Goal: Information Seeking & Learning: Learn about a topic

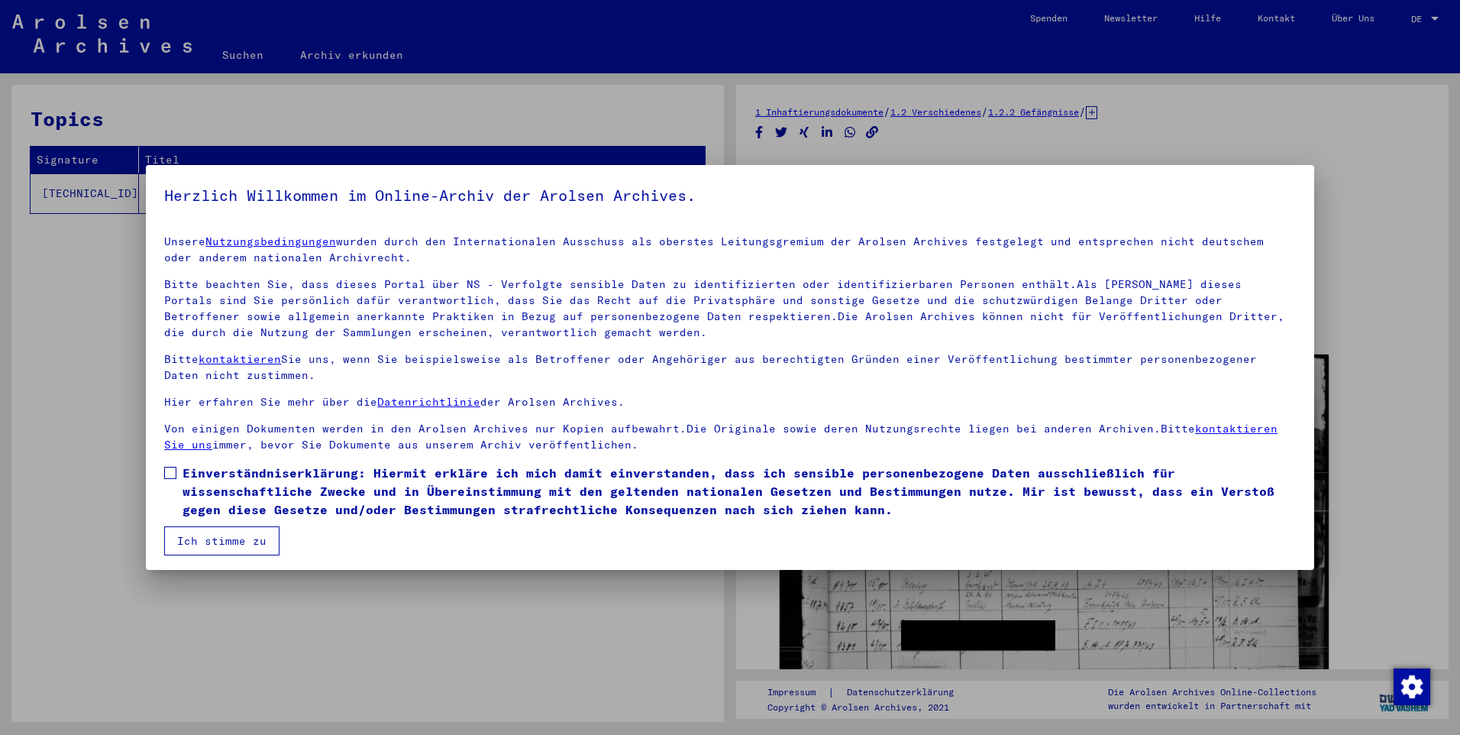
click at [196, 539] on button "Ich stimme zu" at bounding box center [221, 540] width 115 height 29
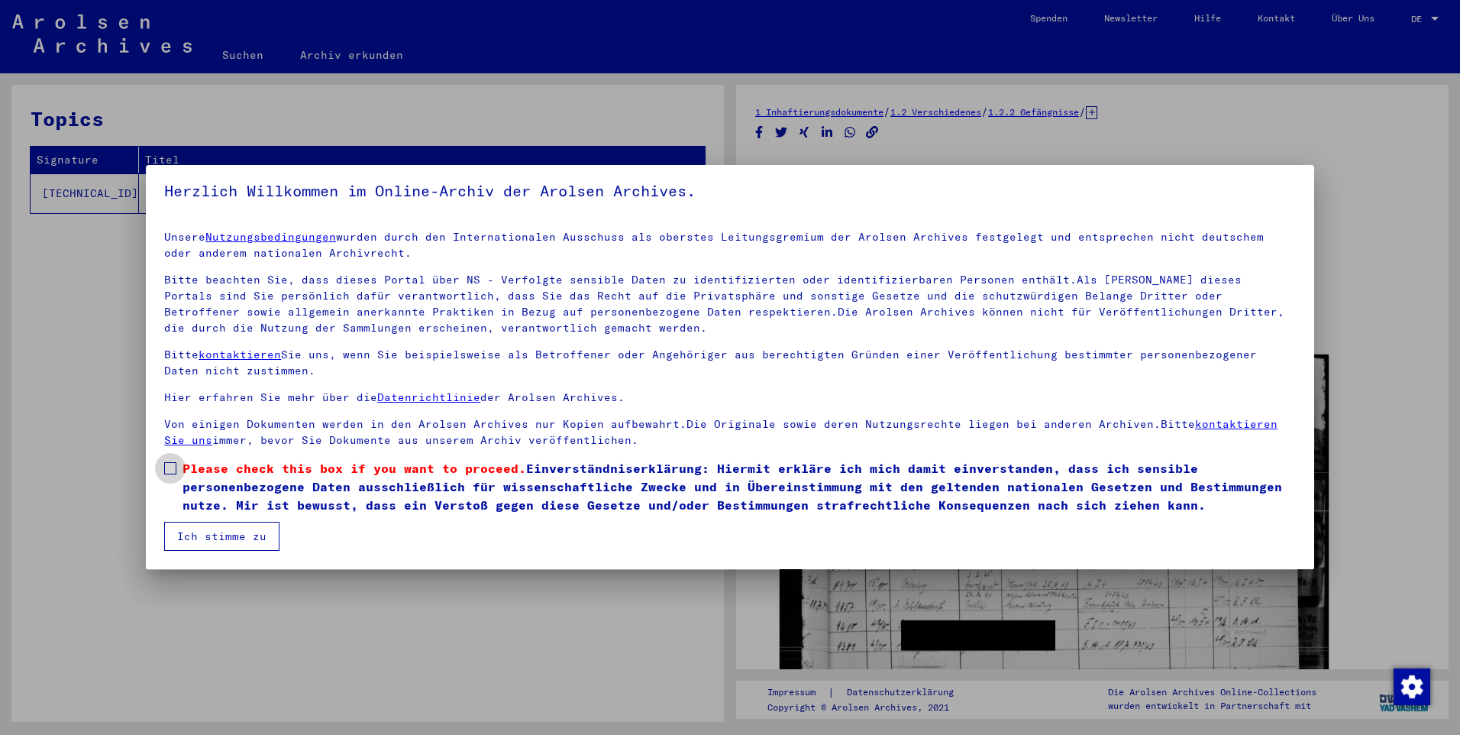
click at [169, 466] on span at bounding box center [170, 468] width 12 height 12
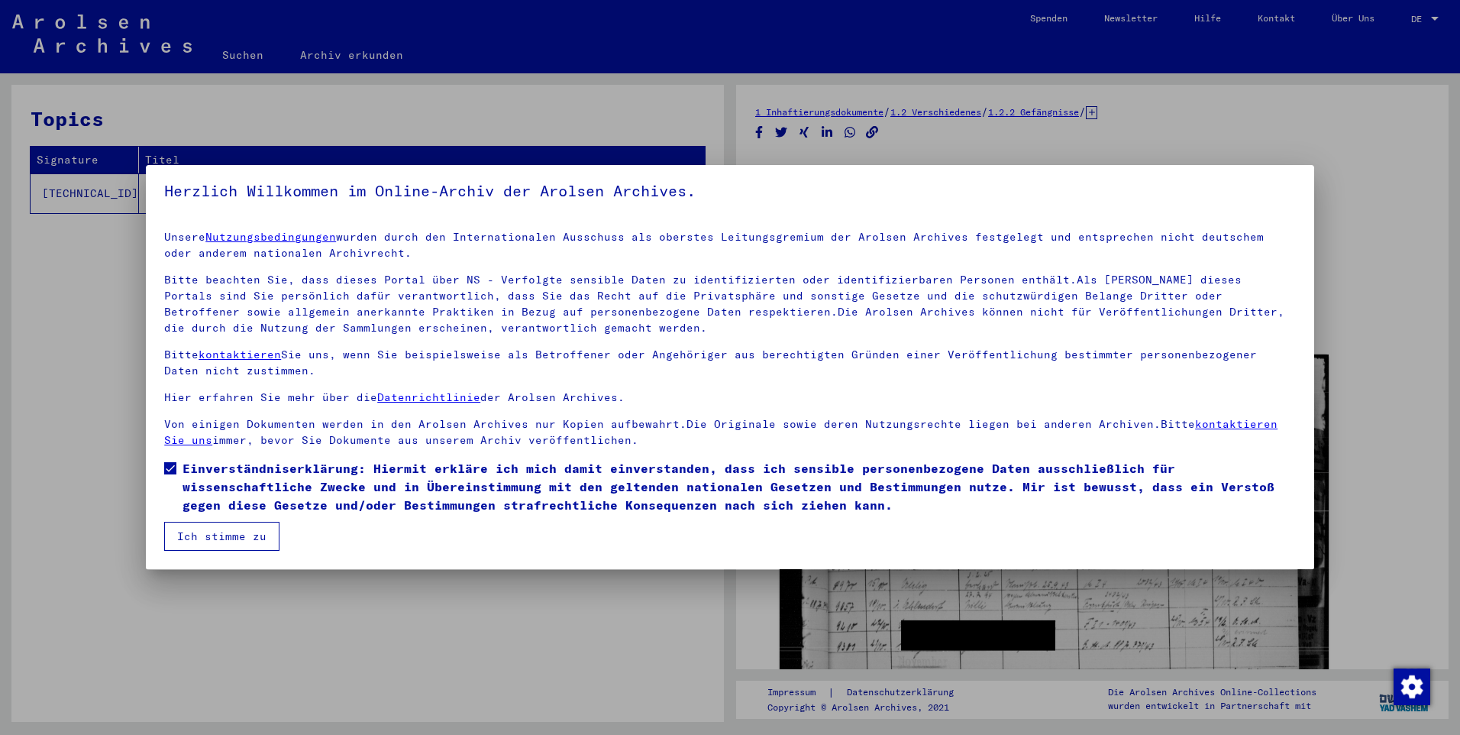
click at [189, 537] on button "Ich stimme zu" at bounding box center [221, 536] width 115 height 29
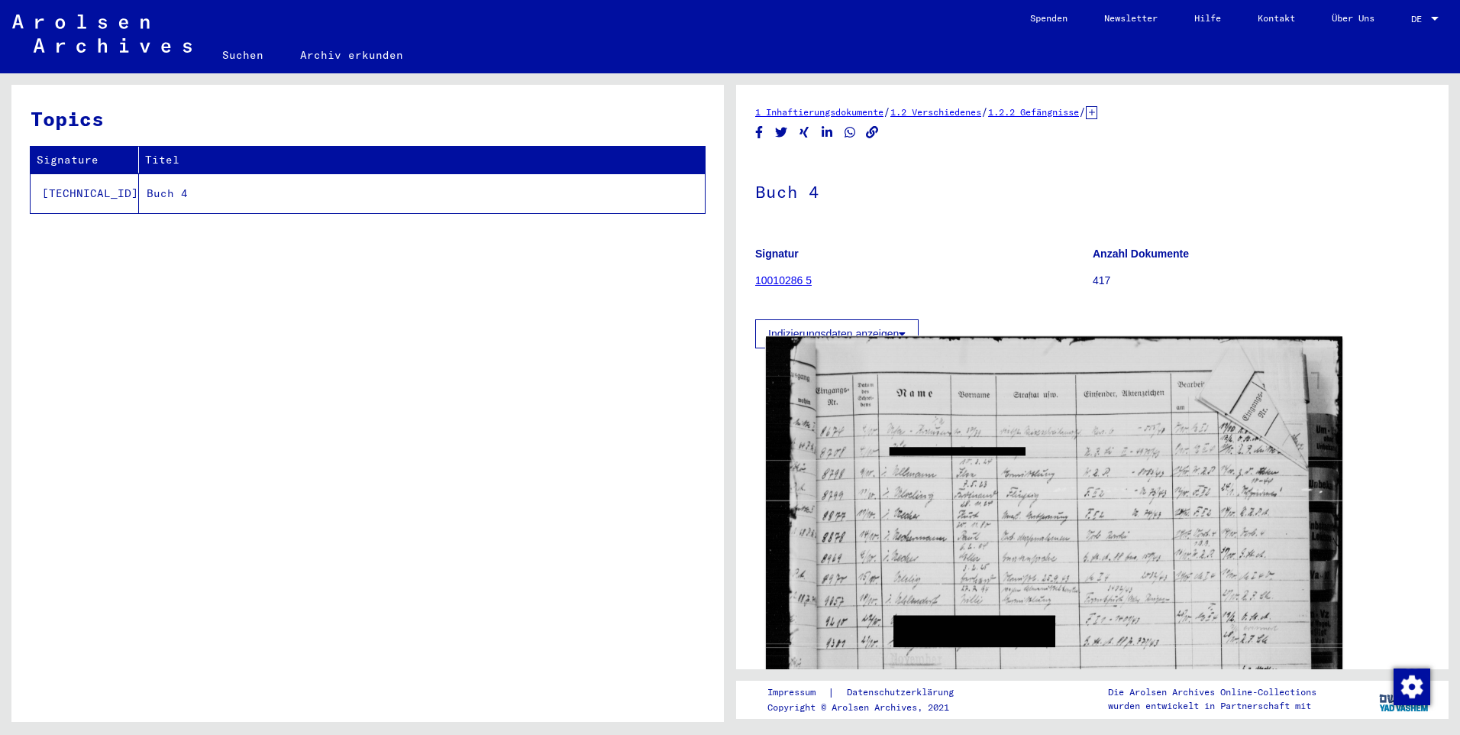
scroll to position [76, 0]
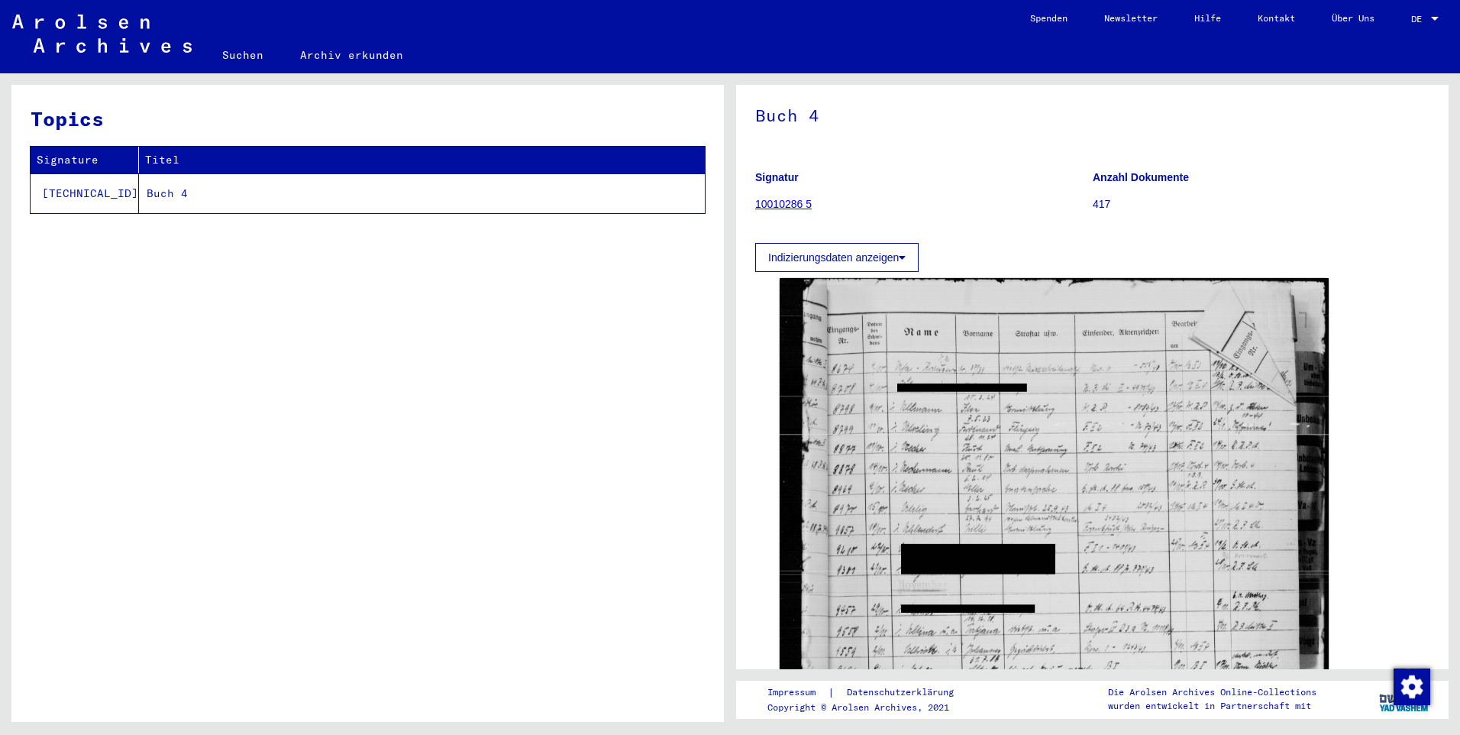
drag, startPoint x: 762, startPoint y: 329, endPoint x: 707, endPoint y: 251, distance: 96.0
click at [707, 73] on div "Topics Signature Titel [TECHNICAL_ID] Buch 4 1 Inhaftierungsdokumente / 1.2 Ver…" at bounding box center [730, 73] width 1460 height 0
click at [775, 205] on link "10010286 5" at bounding box center [783, 204] width 57 height 12
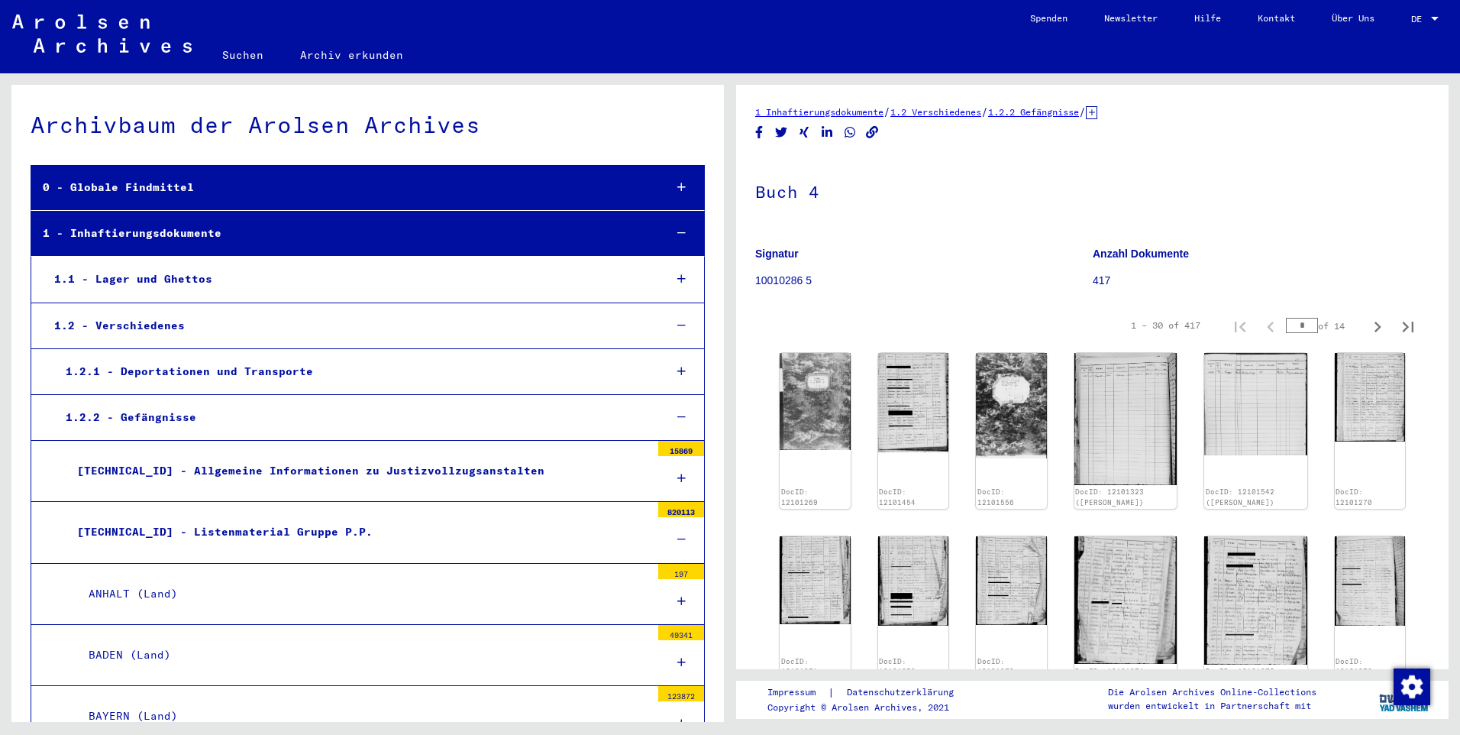
scroll to position [5966, 0]
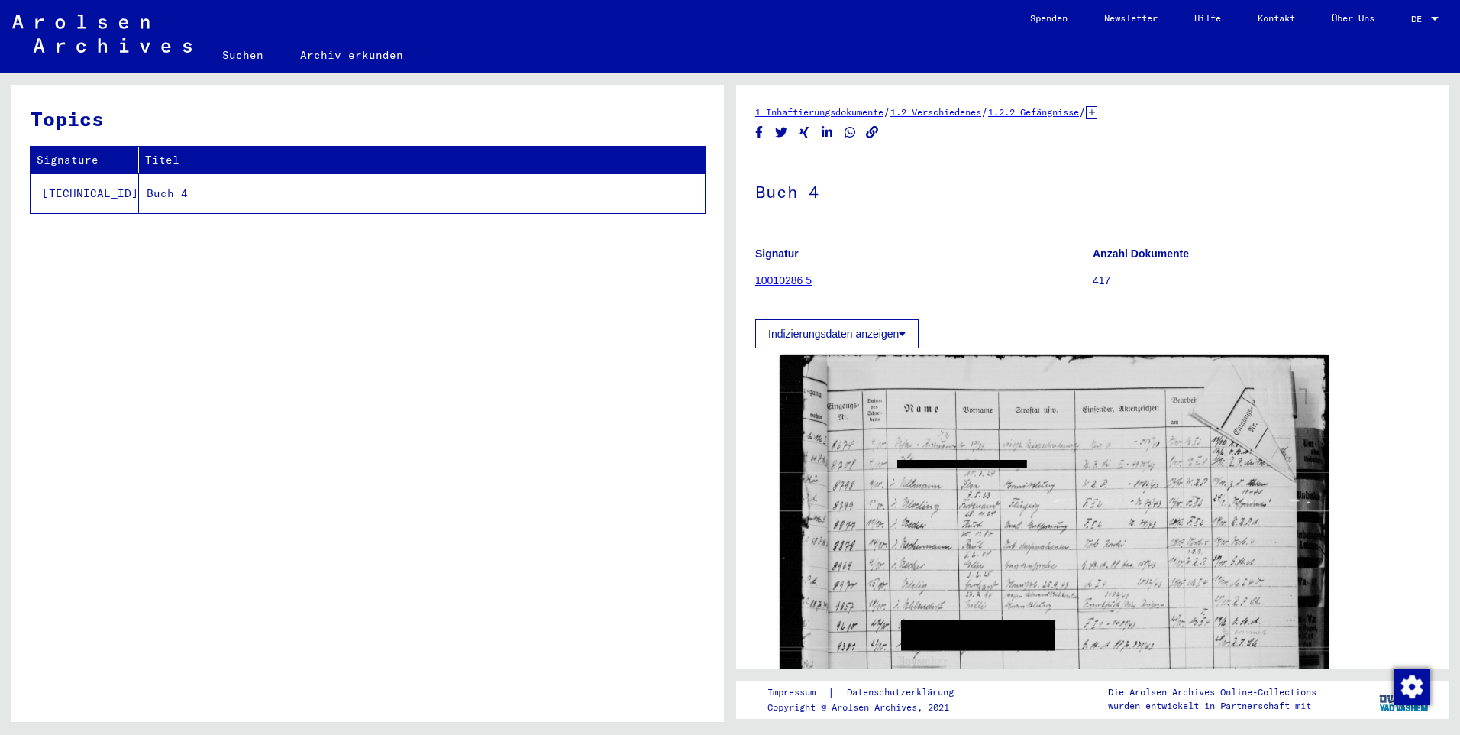
click at [848, 335] on button "Indizierungsdaten anzeigen" at bounding box center [836, 333] width 163 height 29
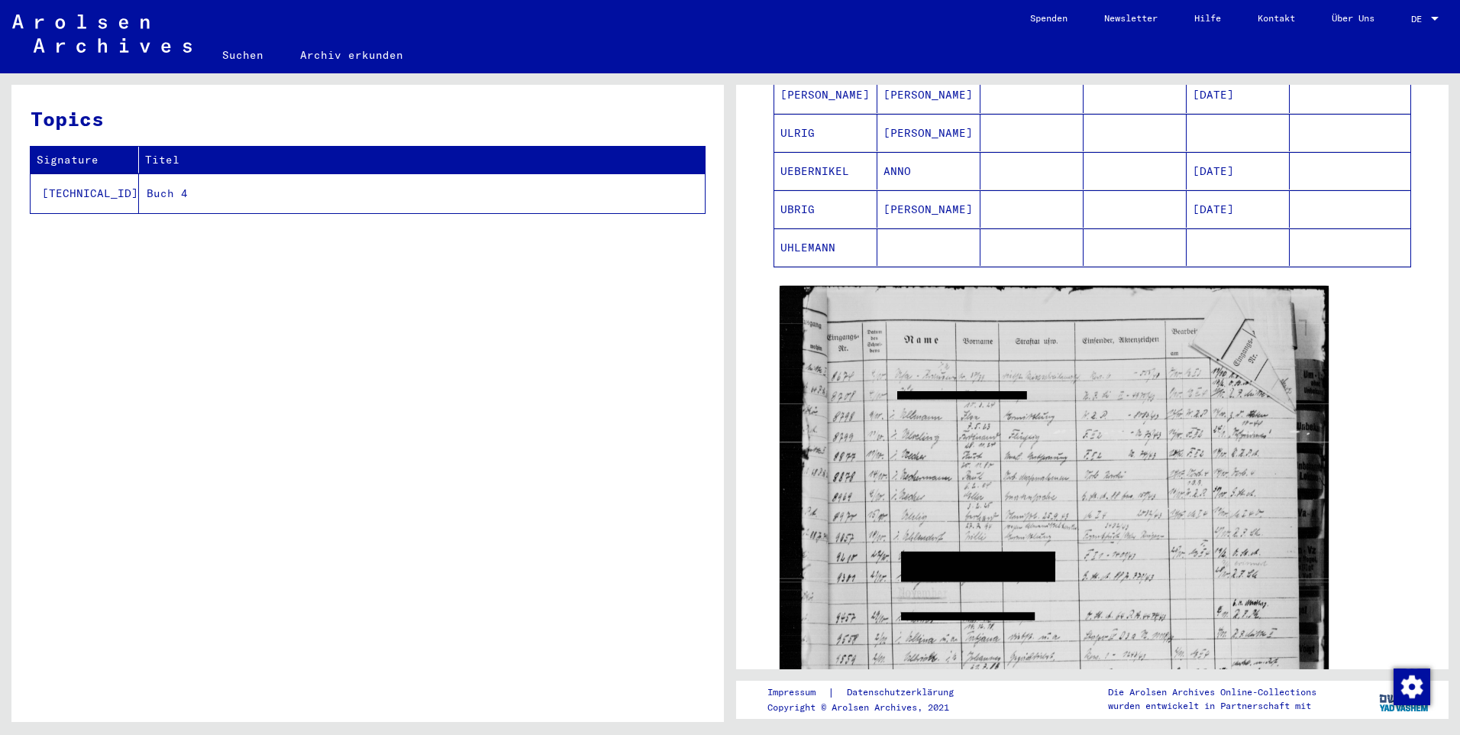
scroll to position [883, 0]
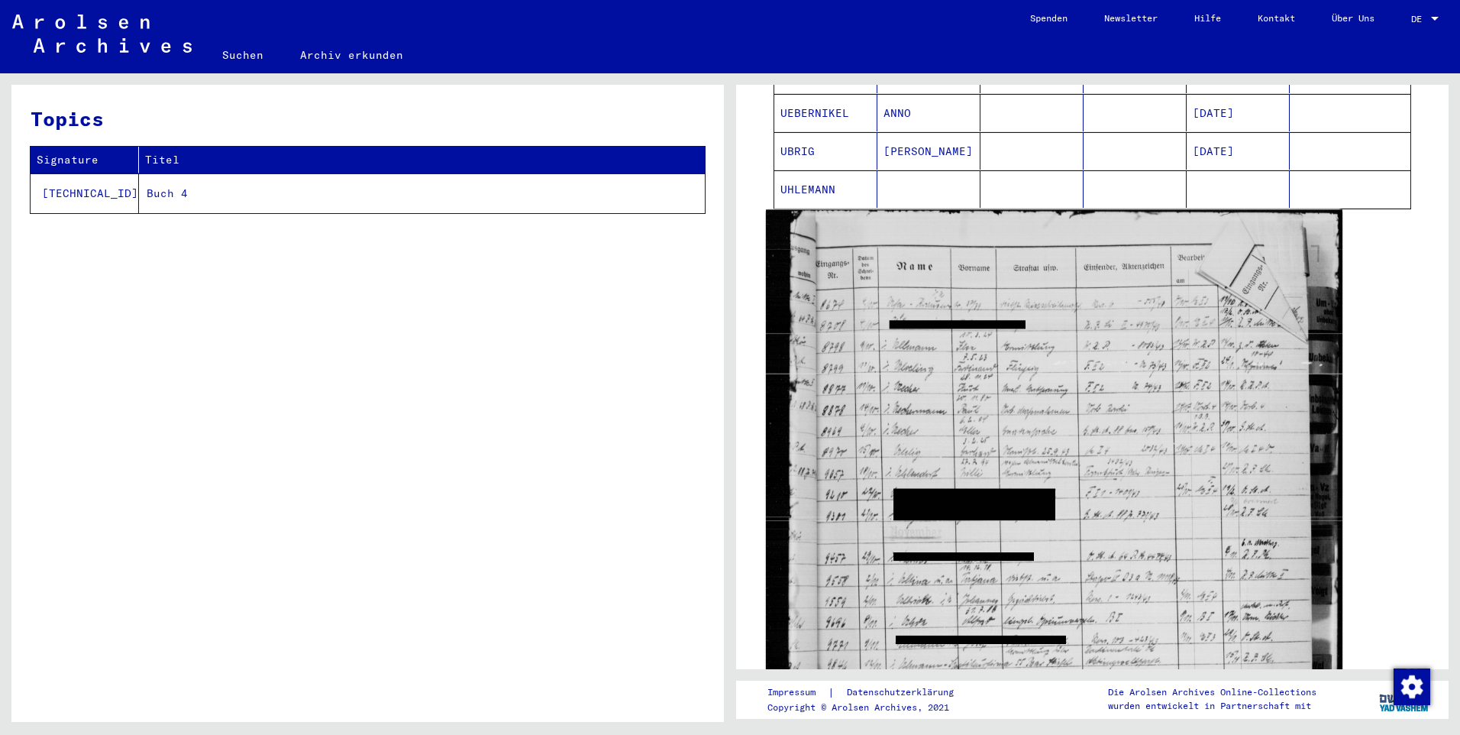
drag, startPoint x: 870, startPoint y: 256, endPoint x: 1284, endPoint y: 232, distance: 414.7
